Goal: Task Accomplishment & Management: Manage account settings

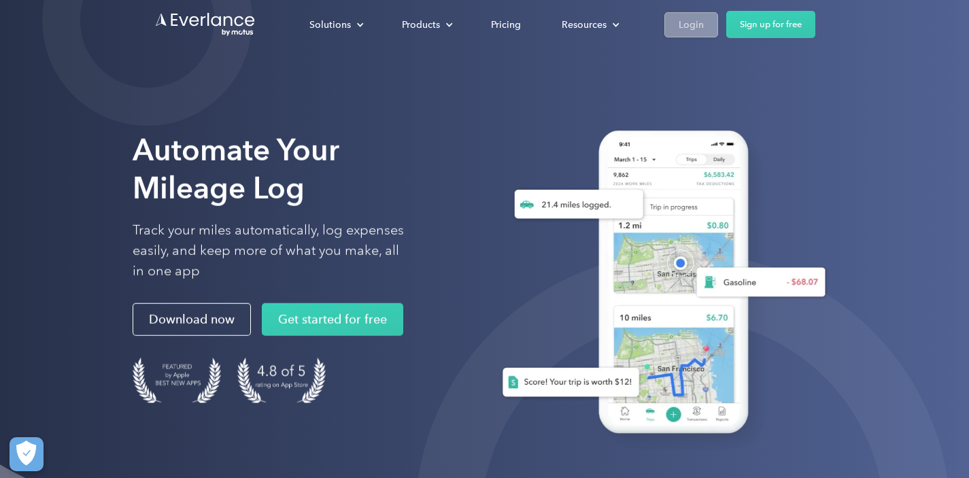
click at [684, 24] on div "Login" at bounding box center [690, 24] width 25 height 17
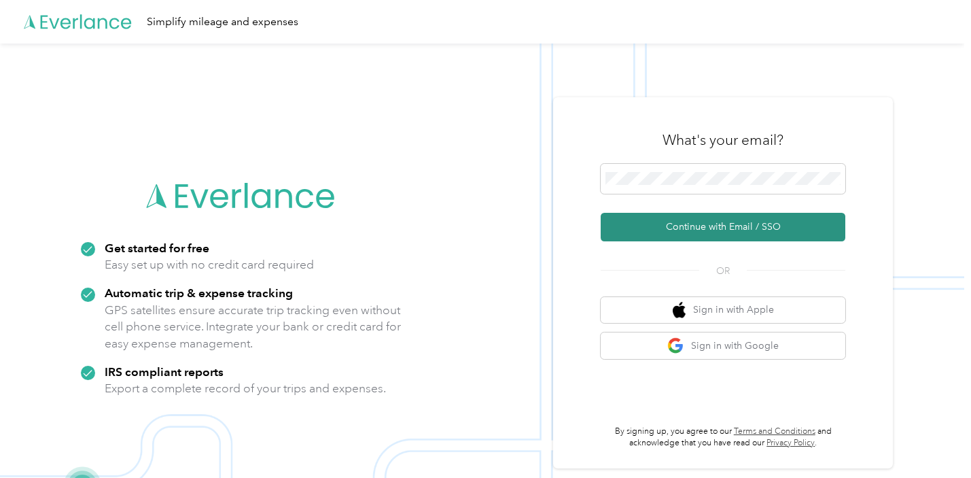
click at [690, 230] on button "Continue with Email / SSO" at bounding box center [723, 227] width 245 height 29
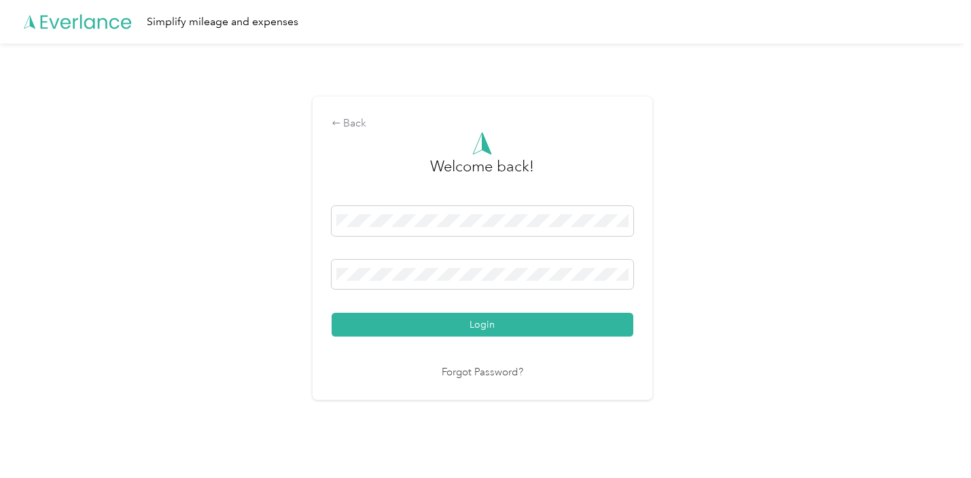
click at [485, 324] on button "Login" at bounding box center [483, 325] width 302 height 24
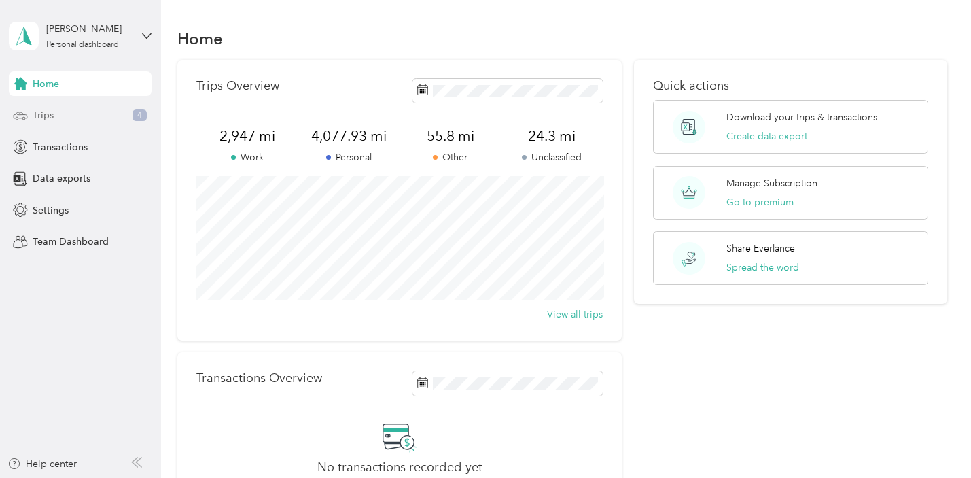
click at [54, 112] on span "Trips" at bounding box center [43, 115] width 21 height 14
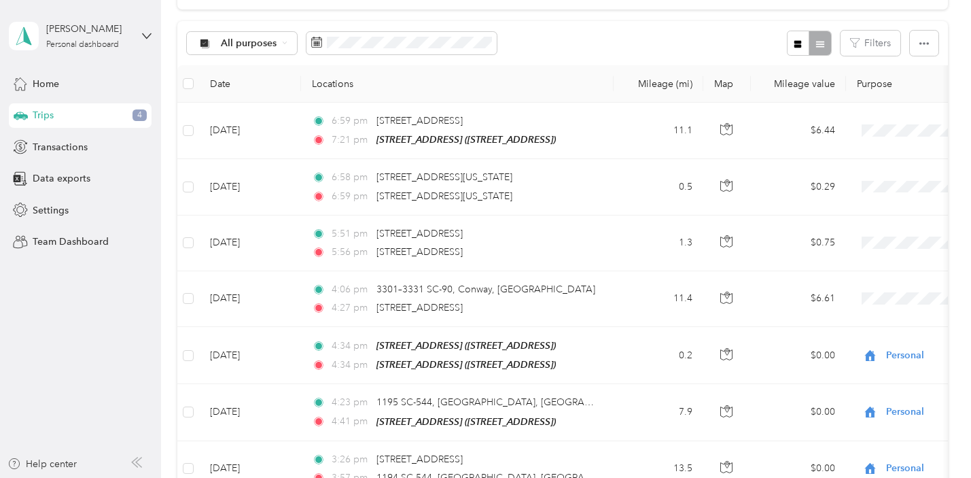
scroll to position [133, 0]
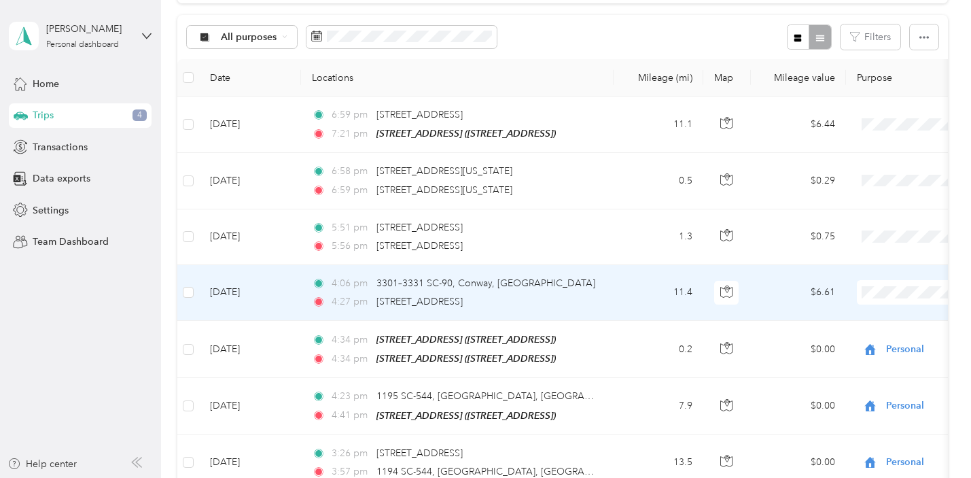
click at [901, 117] on span "Personal" at bounding box center [900, 123] width 126 height 14
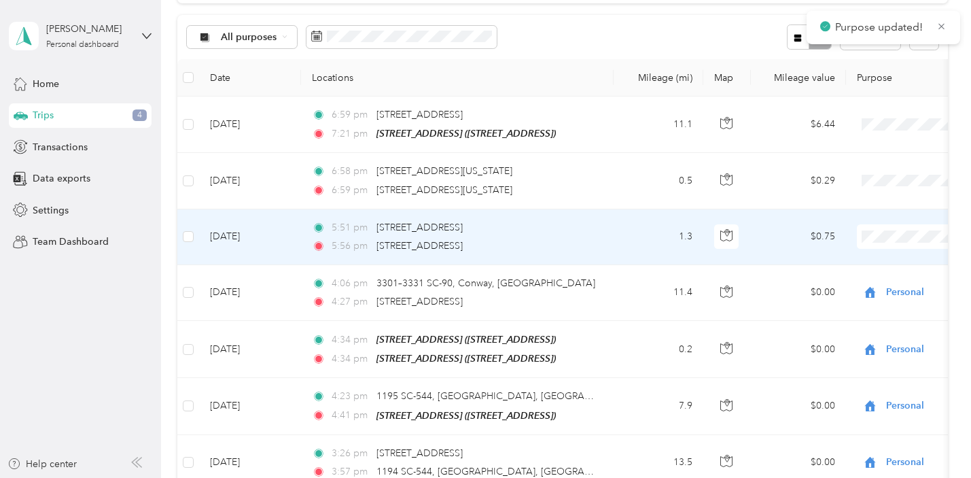
click at [877, 282] on span "Personal" at bounding box center [900, 284] width 126 height 14
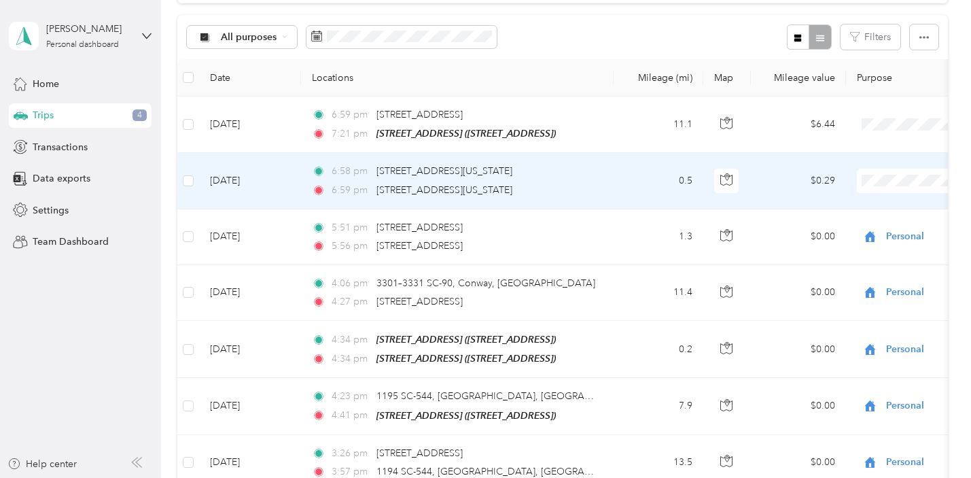
click at [875, 226] on span "Personal" at bounding box center [900, 229] width 126 height 14
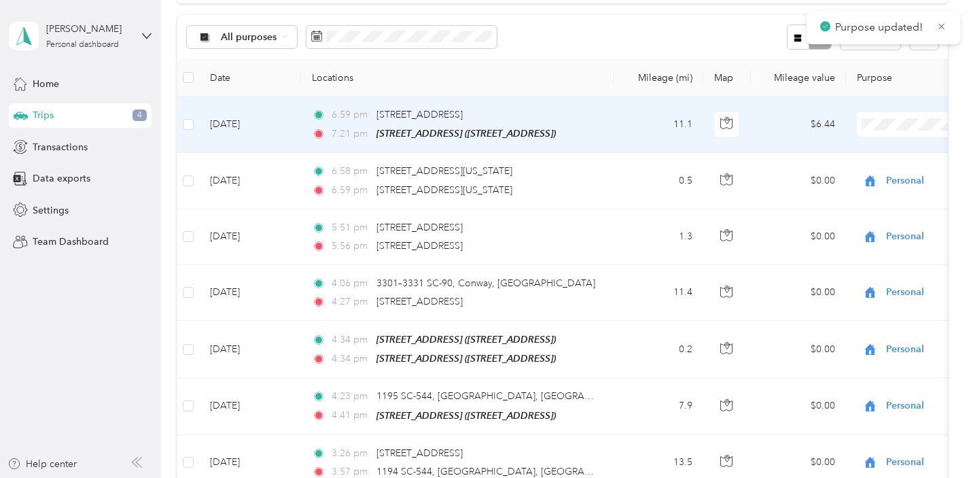
click at [873, 169] on span "Personal" at bounding box center [900, 173] width 126 height 14
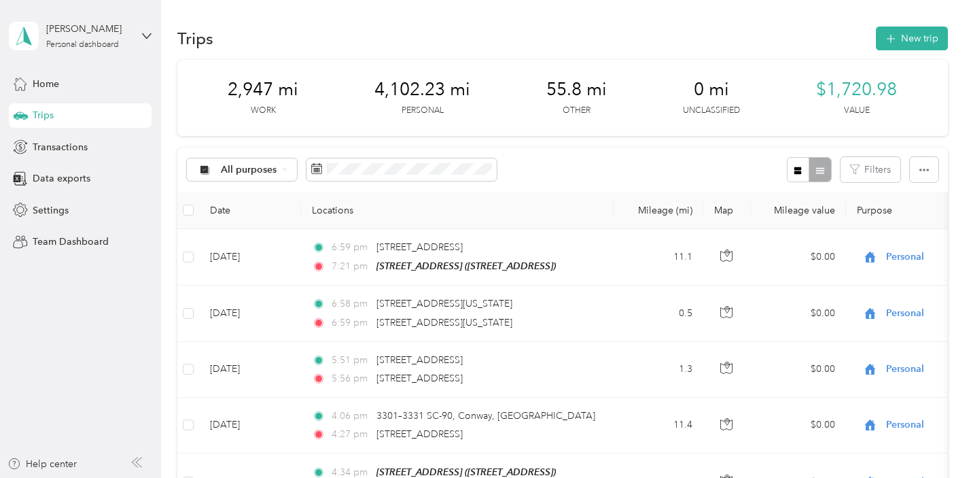
scroll to position [0, 0]
click at [147, 34] on icon at bounding box center [147, 36] width 10 height 10
click at [52, 111] on div "Log out" at bounding box center [47, 112] width 52 height 14
